Goal: Navigation & Orientation: Find specific page/section

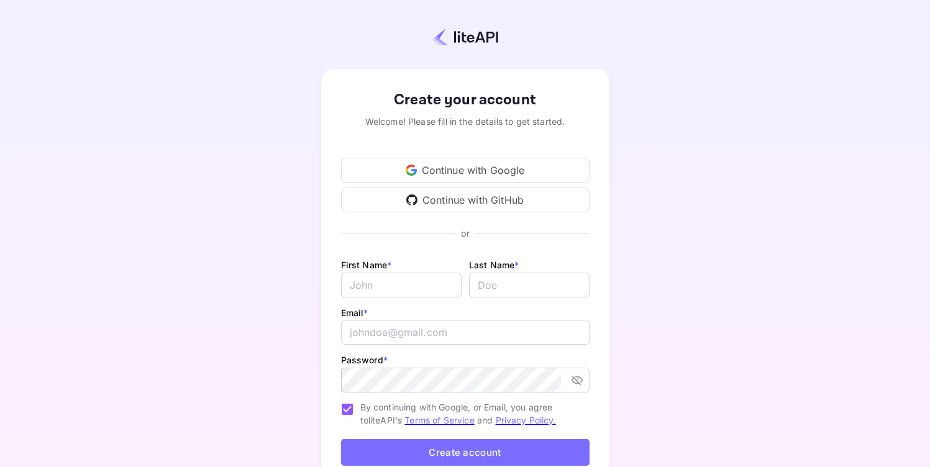
click at [458, 166] on div "Continue with Google" at bounding box center [465, 170] width 249 height 25
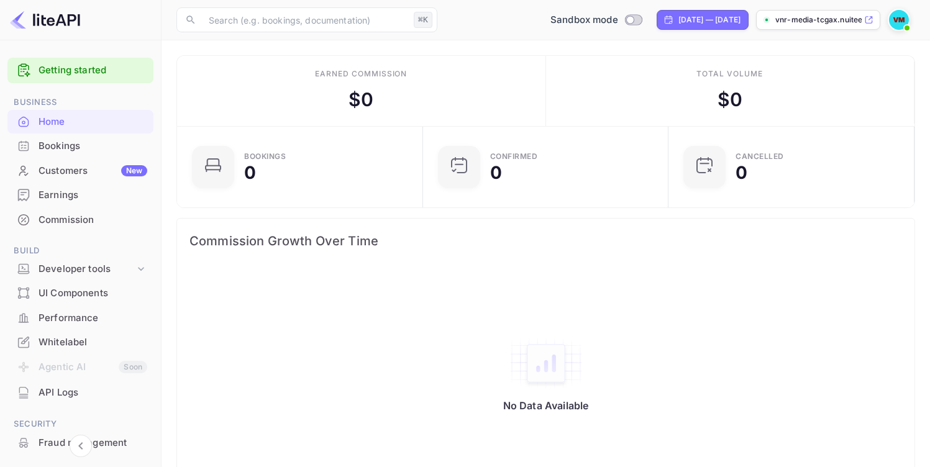
click at [66, 144] on div "Bookings" at bounding box center [93, 146] width 109 height 14
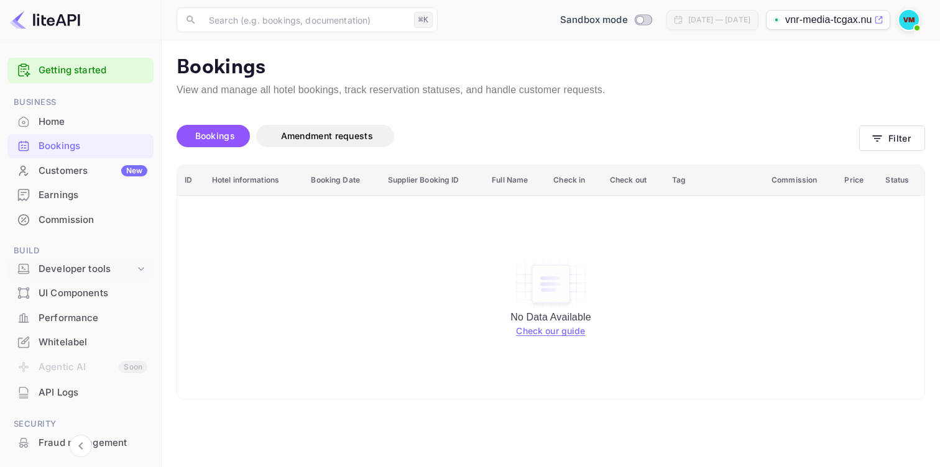
click at [81, 270] on div "Developer tools" at bounding box center [87, 269] width 96 height 14
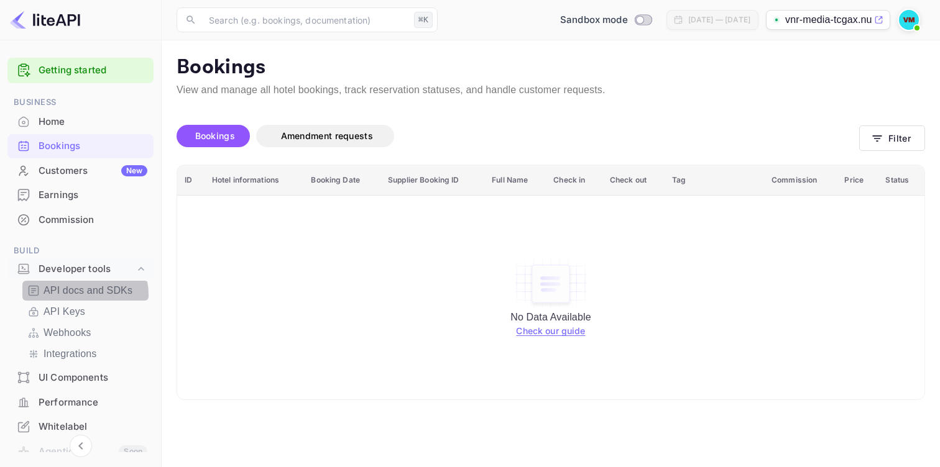
click at [80, 295] on p "API docs and SDKs" at bounding box center [88, 290] width 89 height 15
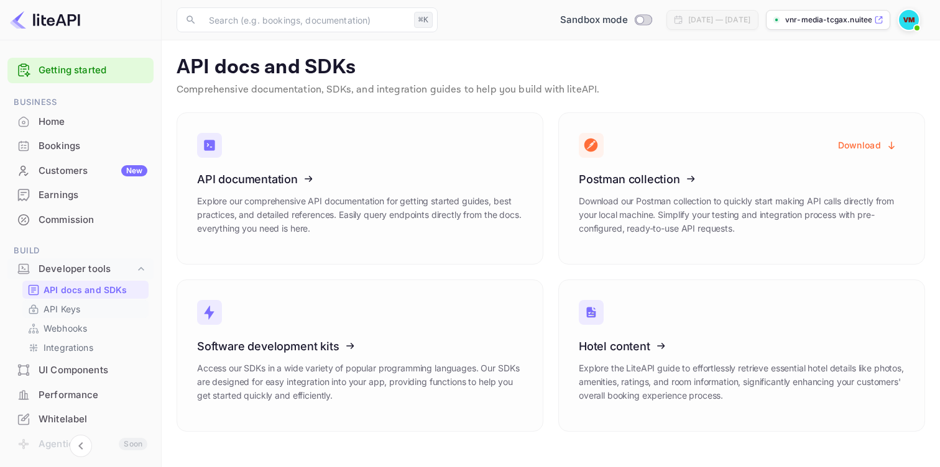
click at [69, 312] on p "API Keys" at bounding box center [62, 309] width 37 height 13
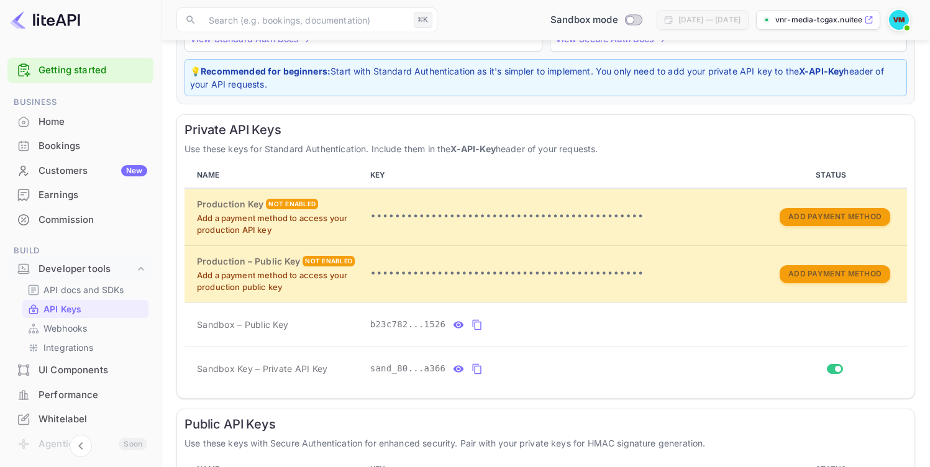
scroll to position [149, 0]
